Goal: Task Accomplishment & Management: Use online tool/utility

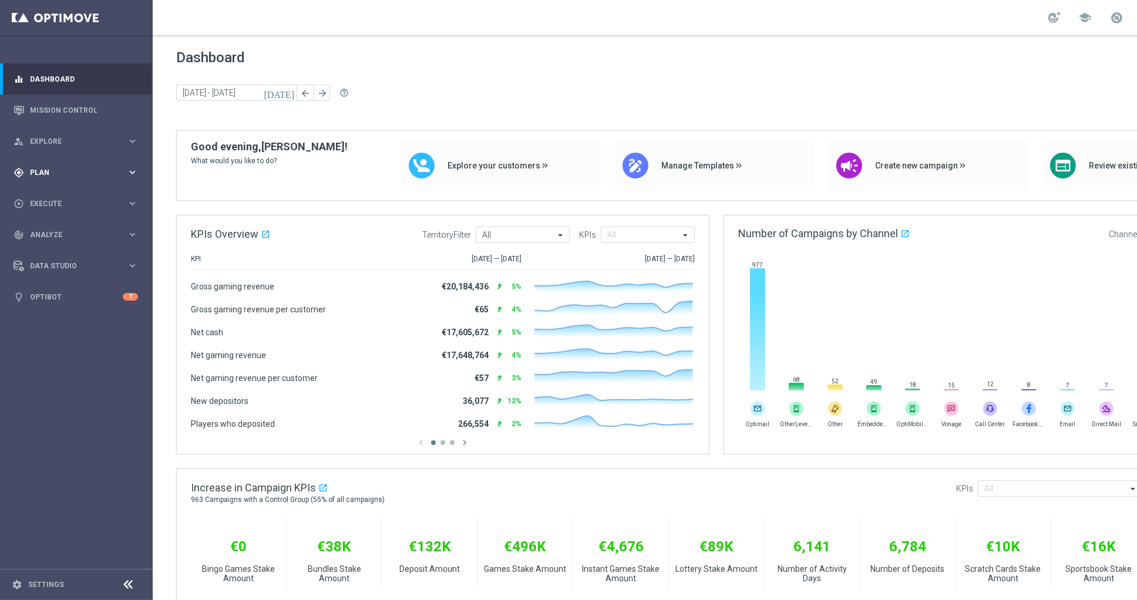
click at [58, 177] on div "gps_fixed Plan" at bounding box center [70, 172] width 113 height 11
click at [56, 231] on span "Templates" at bounding box center [73, 231] width 84 height 7
click at [54, 250] on link "Optimail" at bounding box center [79, 249] width 86 height 9
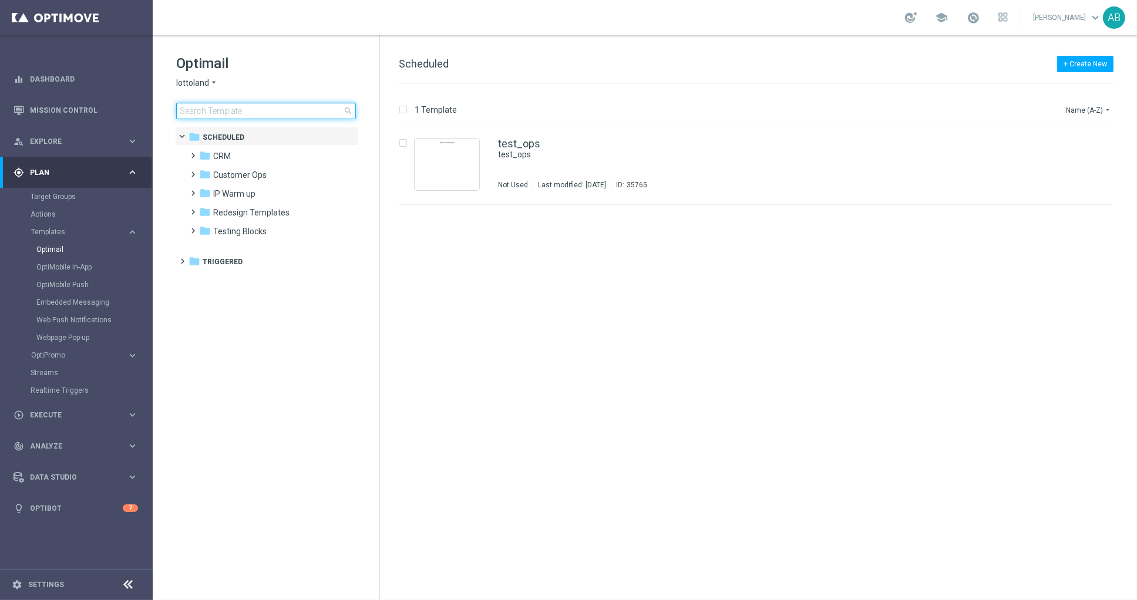
click at [221, 110] on input at bounding box center [266, 111] width 180 height 16
type input "en_GB_ACQ_GOODLIFE_50FS_NVIP_EMA_TAC_GM"
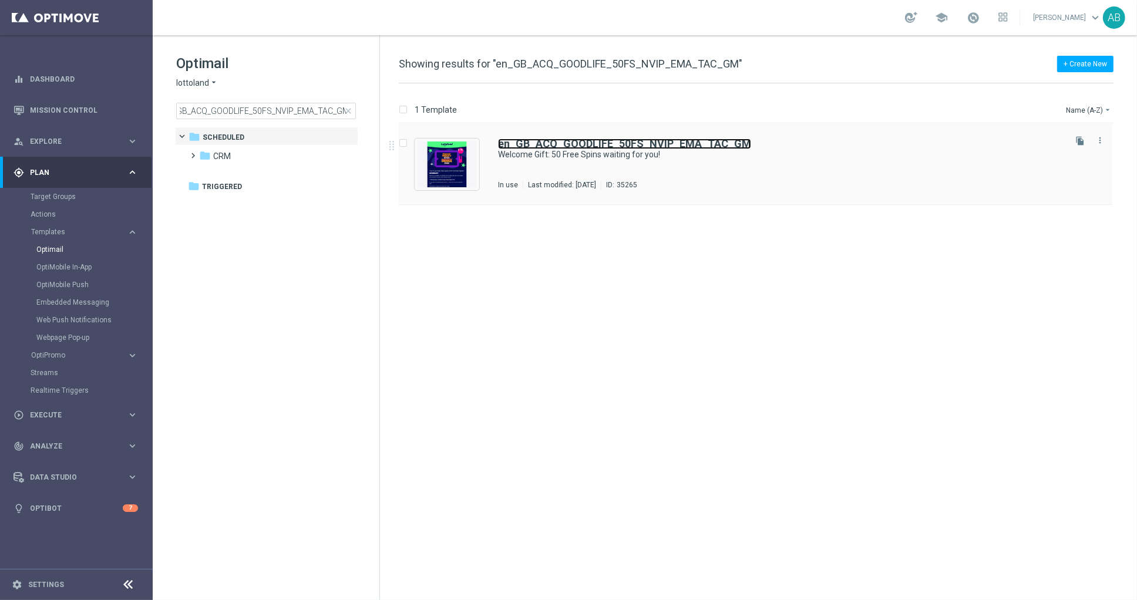
click at [579, 141] on b "en_GB_ACQ_GOODLIFE_50FS_NVIP_EMA_TAC_GM" at bounding box center [624, 143] width 253 height 12
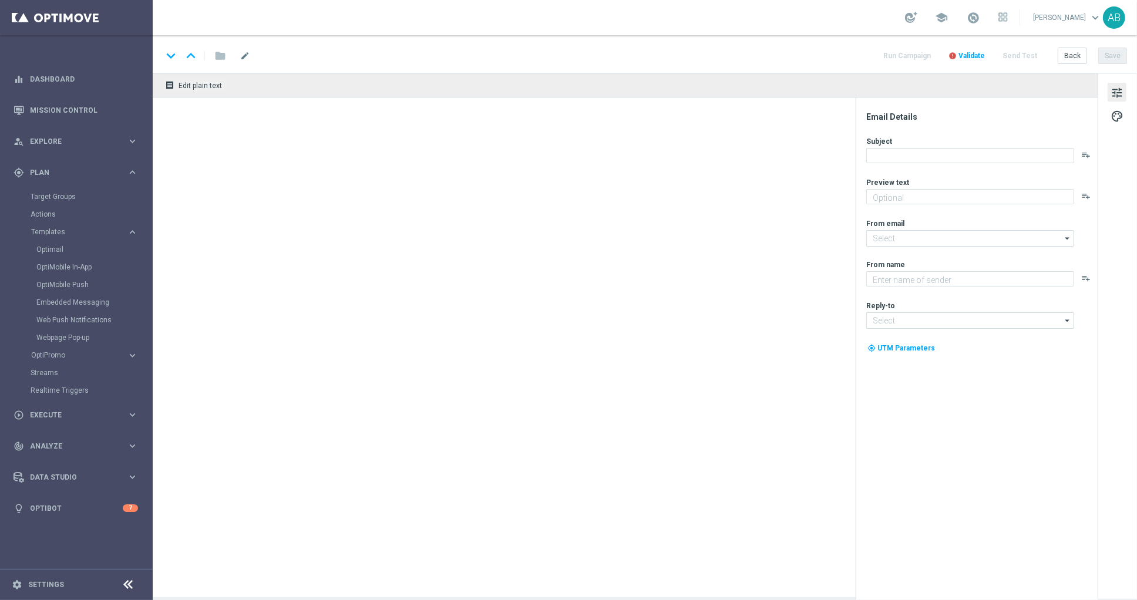
type textarea "Register [DATE] to claim your 50 Free Spins"
type input "[EMAIL_ADDRESS][DOMAIN_NAME]"
type textarea "Lottoland"
type input "[EMAIL_ADDRESS][DOMAIN_NAME]"
